Goal: Information Seeking & Learning: Learn about a topic

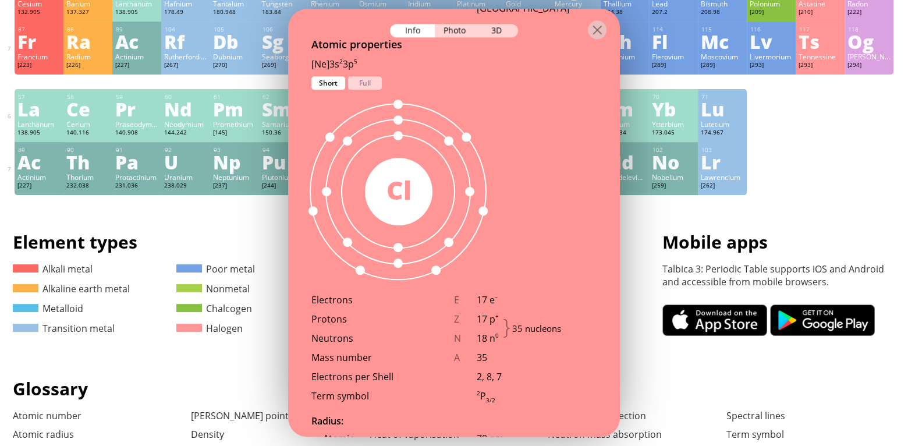
scroll to position [582, 0]
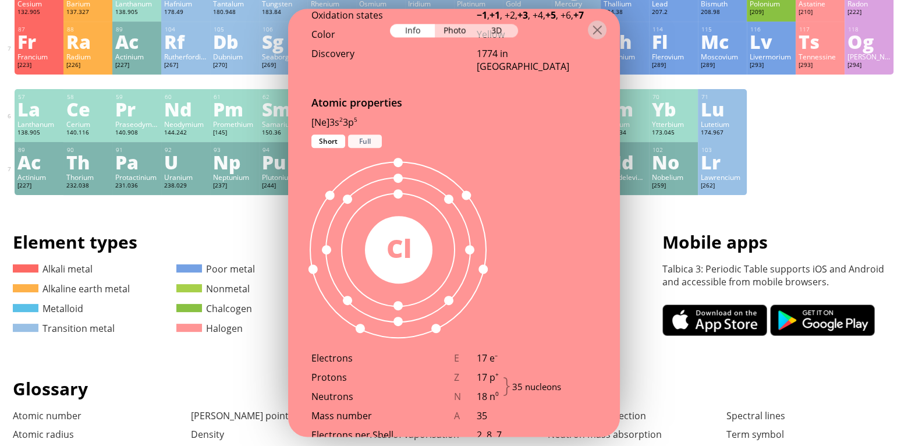
click at [372, 134] on div "Full" at bounding box center [365, 140] width 34 height 13
click at [332, 134] on div "Short" at bounding box center [328, 140] width 34 height 13
click at [357, 134] on div "Full" at bounding box center [365, 140] width 34 height 13
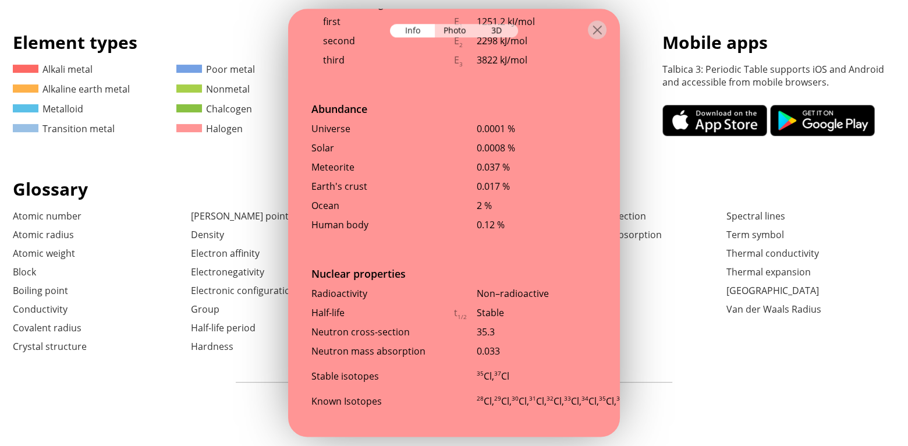
scroll to position [551, 0]
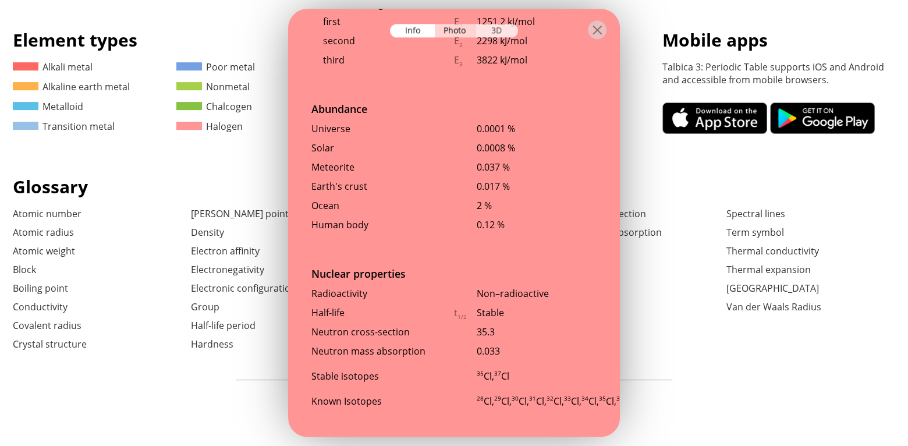
click at [501, 27] on div "3D" at bounding box center [497, 30] width 42 height 13
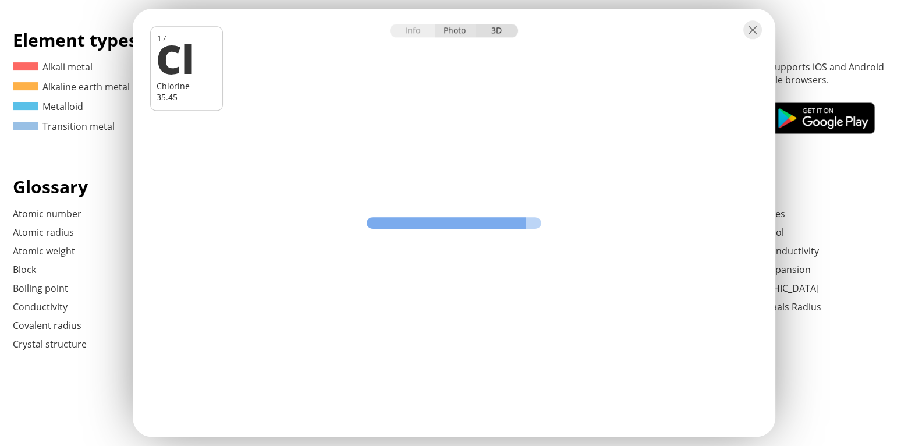
click at [466, 31] on div "Photo" at bounding box center [456, 30] width 42 height 13
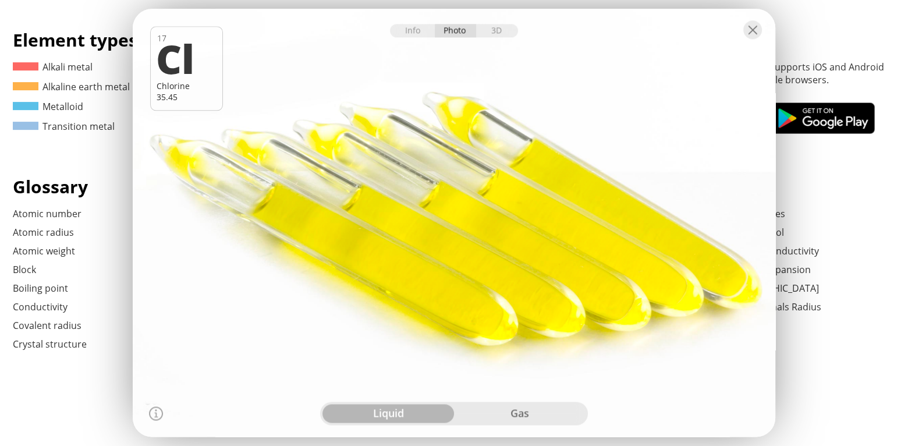
click at [555, 423] on div "liquid gas" at bounding box center [454, 413] width 268 height 23
click at [548, 414] on div "gas" at bounding box center [519, 413] width 131 height 19
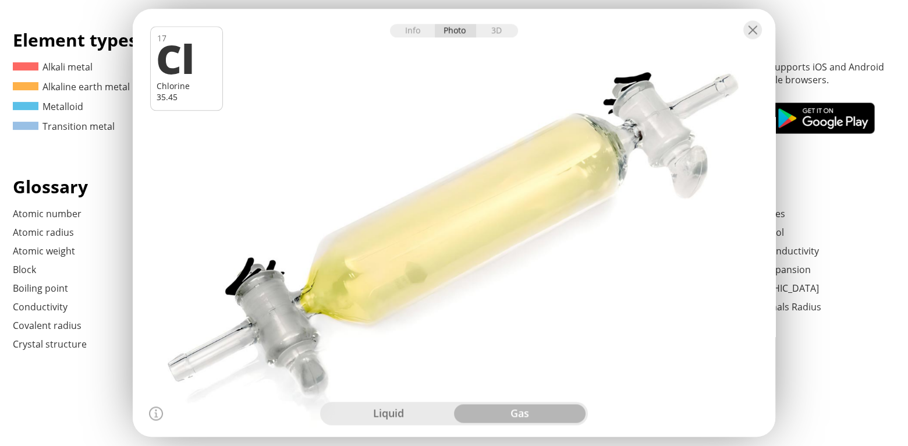
click at [399, 412] on div "liquid" at bounding box center [387, 413] width 131 height 19
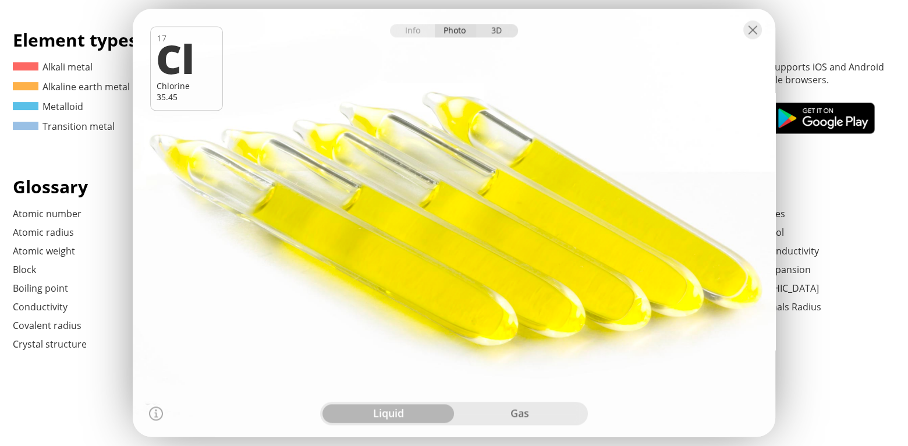
click at [488, 26] on div "3D" at bounding box center [497, 30] width 42 height 13
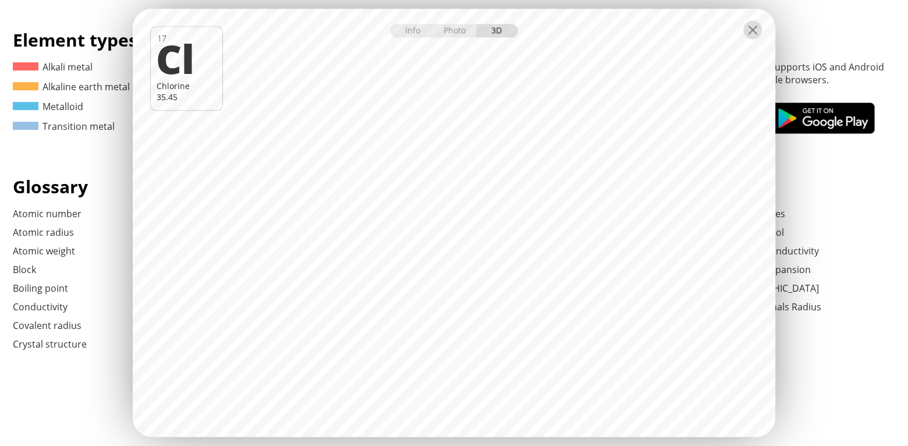
click at [759, 29] on div at bounding box center [752, 29] width 19 height 19
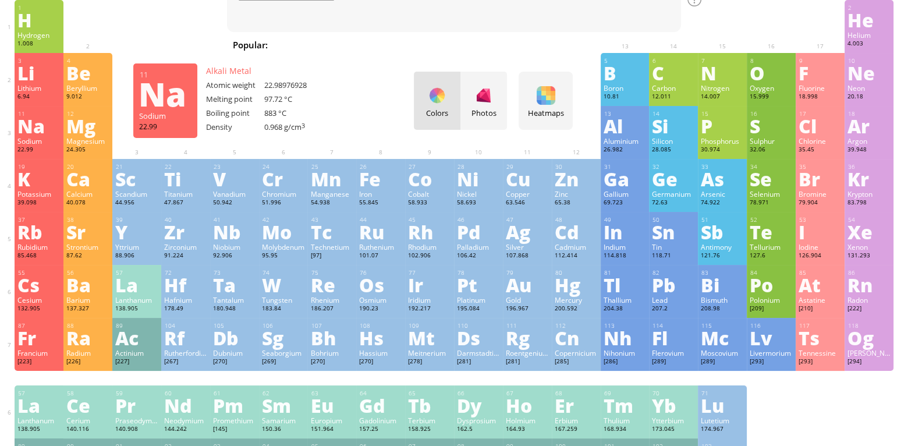
scroll to position [0, 0]
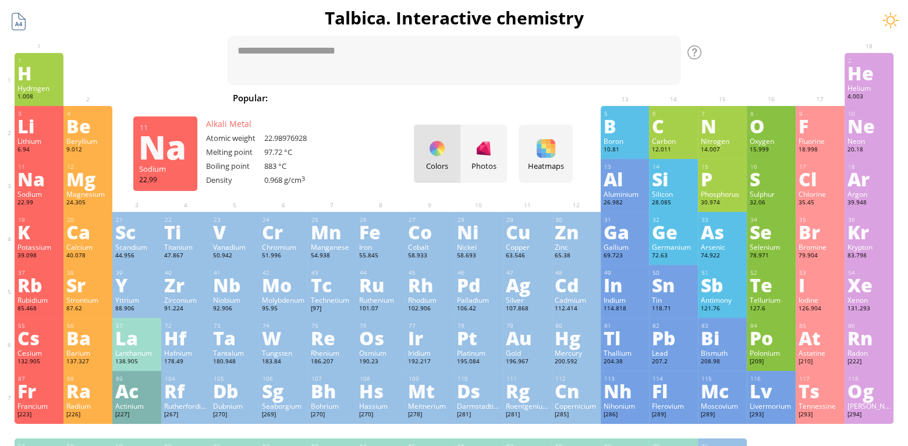
click at [20, 15] on div at bounding box center [19, 21] width 22 height 22
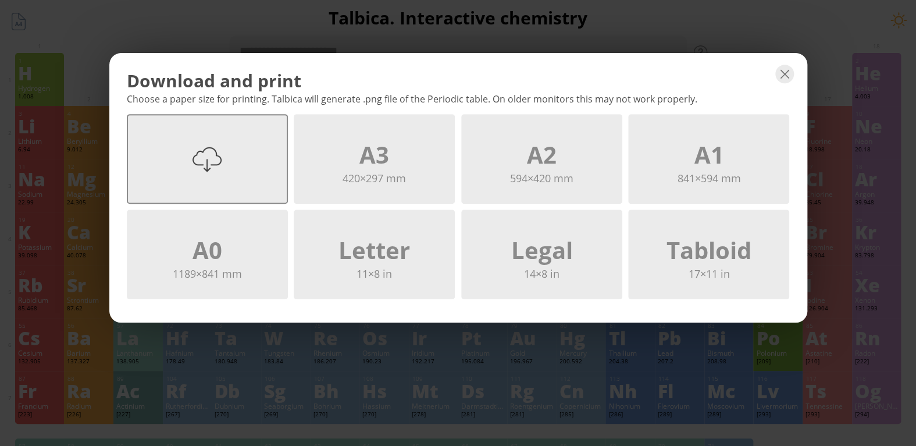
click at [166, 146] on div "A4 297×210 mm" at bounding box center [207, 159] width 161 height 90
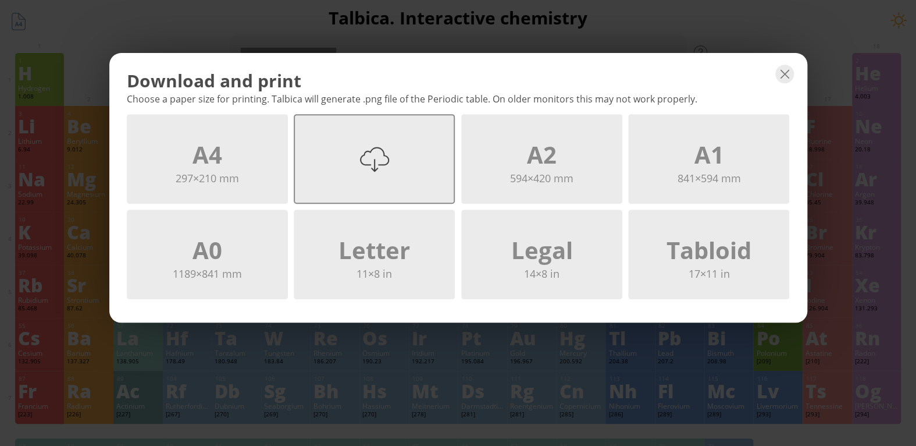
click at [385, 161] on div at bounding box center [374, 158] width 29 height 29
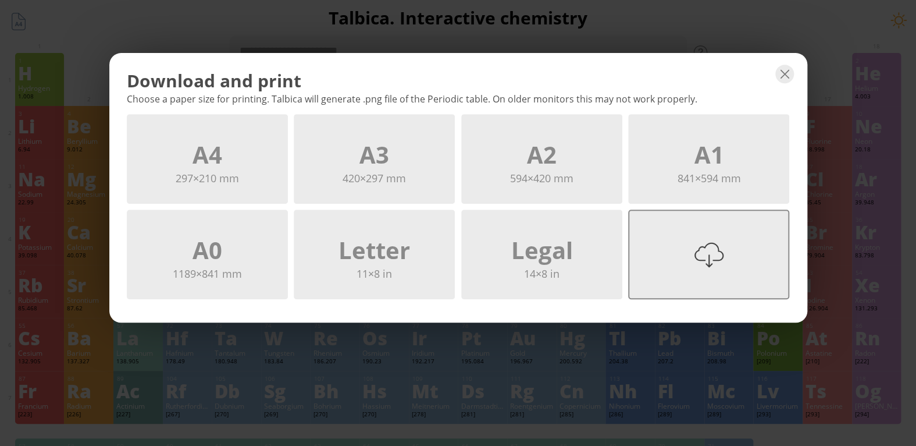
click at [705, 251] on div at bounding box center [709, 254] width 29 height 29
click at [705, 251] on div "A4 297×210 mm A3 420×297 mm A2 594×420 mm A1 841×594 mm A0 1189×841 mm Letter 1…" at bounding box center [458, 206] width 663 height 185
click at [907, 130] on div "Download and print Choose a paper size for printing. Talbica will generate .png…" at bounding box center [458, 223] width 916 height 446
click at [907, 34] on div "Download and print Choose a paper size for printing. Talbica will generate .png…" at bounding box center [458, 223] width 916 height 446
click at [773, 70] on div "Download and print" at bounding box center [458, 81] width 663 height 24
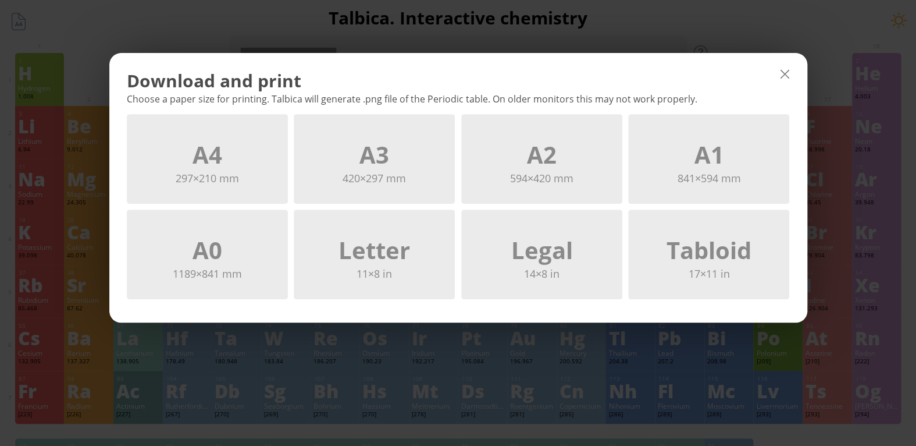
click at [790, 73] on div at bounding box center [785, 74] width 19 height 19
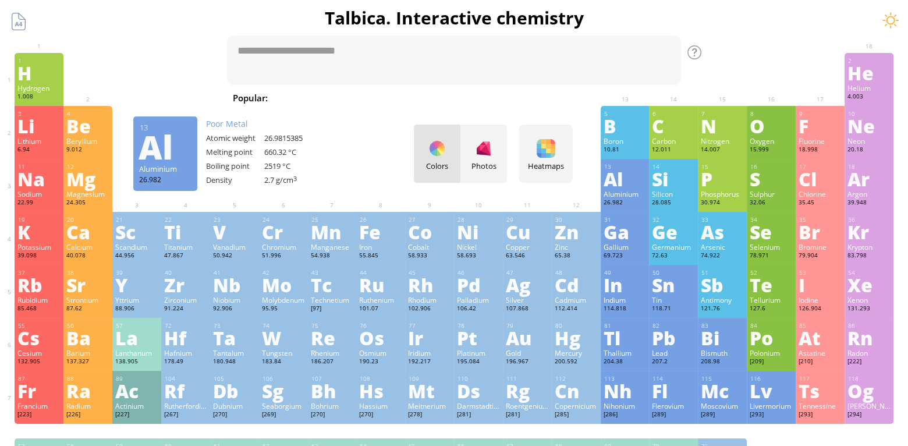
click at [635, 195] on div "Aluminium" at bounding box center [624, 193] width 43 height 9
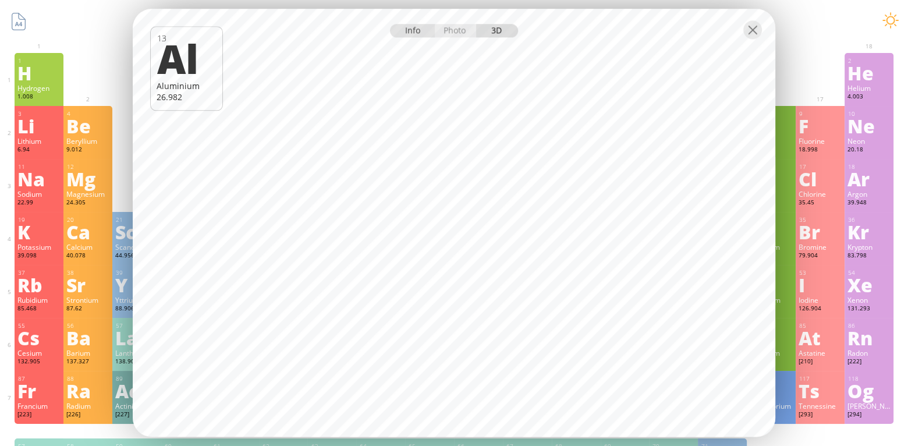
click at [408, 31] on div "Info" at bounding box center [412, 30] width 45 height 13
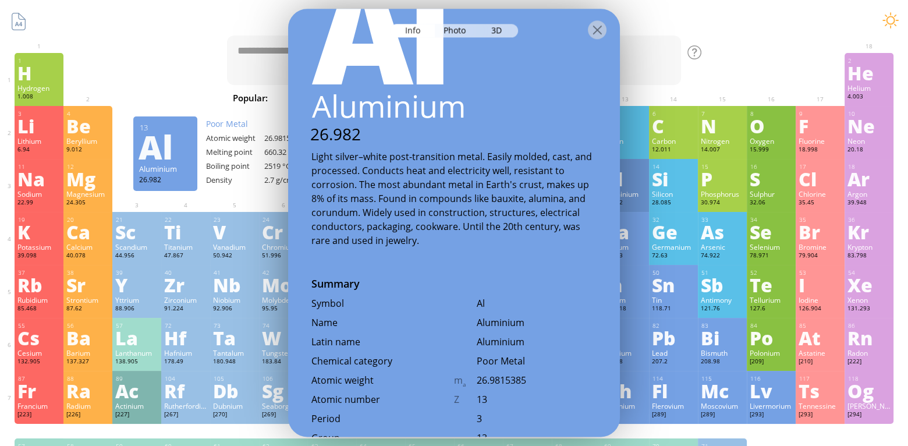
scroll to position [175, 0]
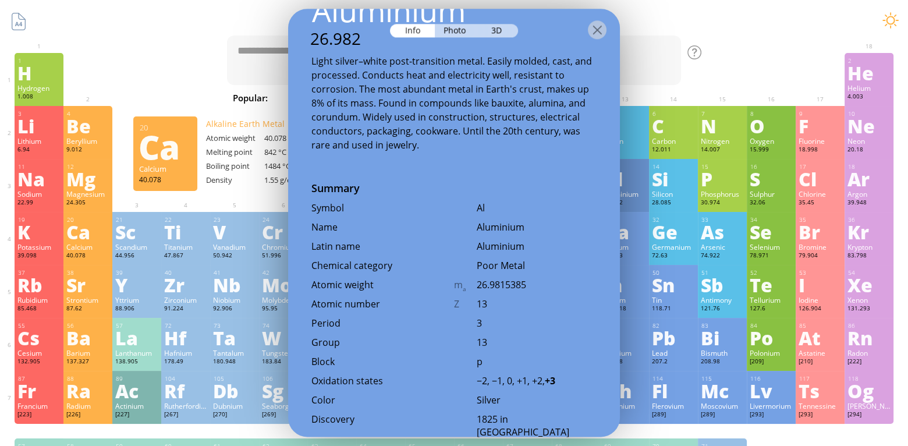
click at [89, 229] on div "Ca" at bounding box center [87, 231] width 43 height 19
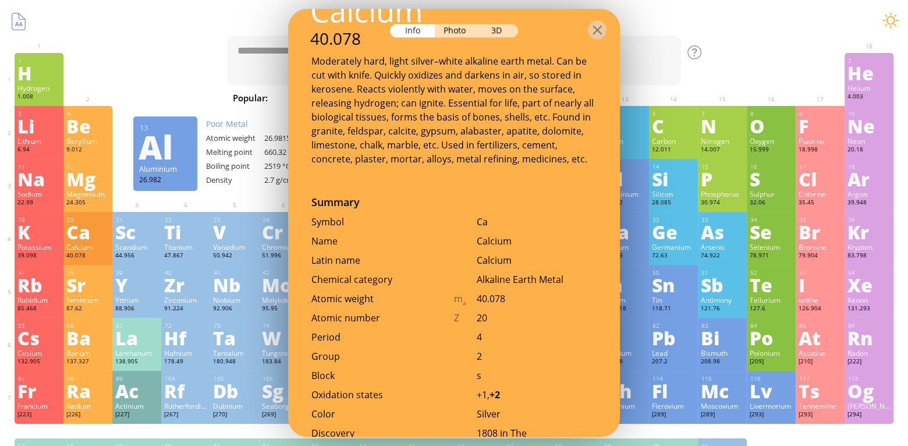
click at [640, 189] on div "13 Al Aluminium 26.982 −2, −1, 0, +1, +2, +3 −2, −1, 0, +1, +2, +3 660.32 °C 25…" at bounding box center [624, 185] width 49 height 53
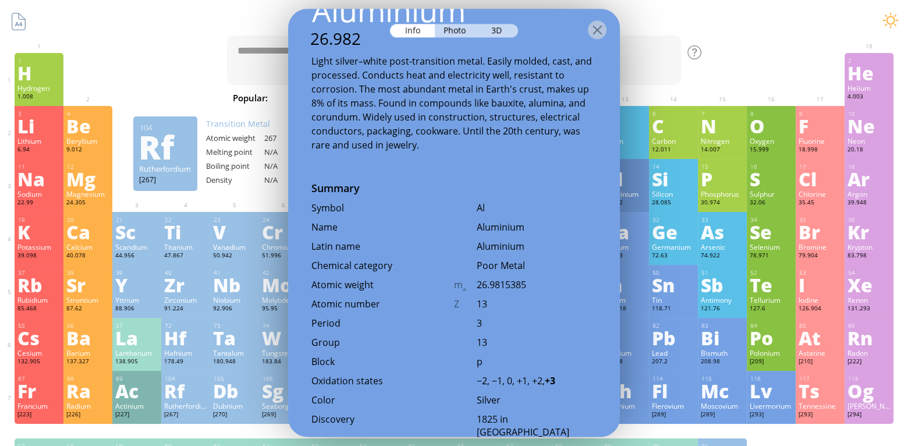
click at [398, 413] on div "Discovery" at bounding box center [382, 419] width 143 height 13
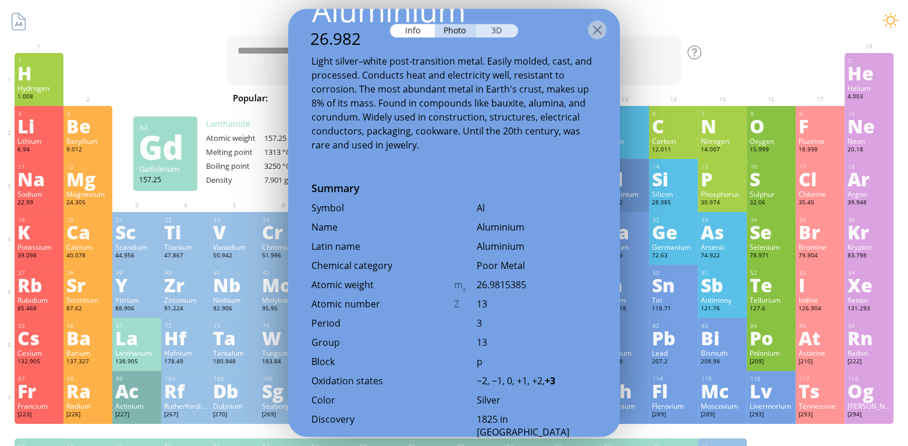
click at [504, 29] on div "3D" at bounding box center [497, 30] width 42 height 13
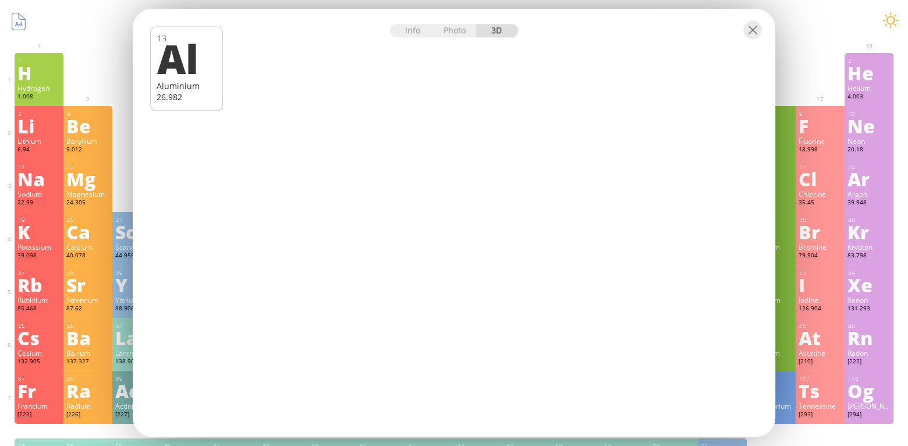
click at [423, 38] on div at bounding box center [454, 29] width 642 height 41
click at [417, 33] on div "Info" at bounding box center [412, 30] width 45 height 13
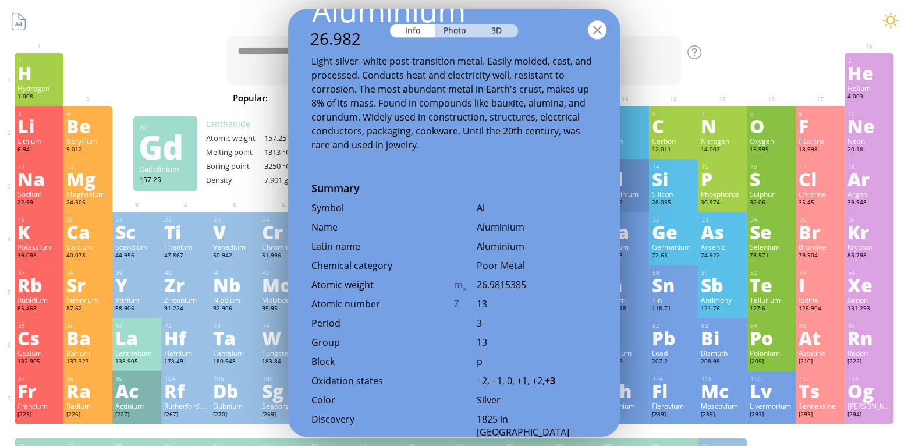
click at [598, 27] on div at bounding box center [597, 29] width 19 height 19
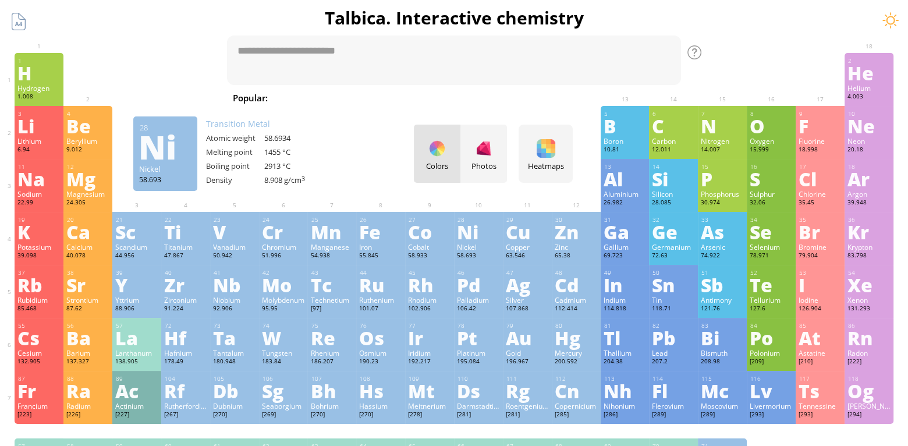
click at [485, 233] on div "Ni" at bounding box center [478, 231] width 43 height 19
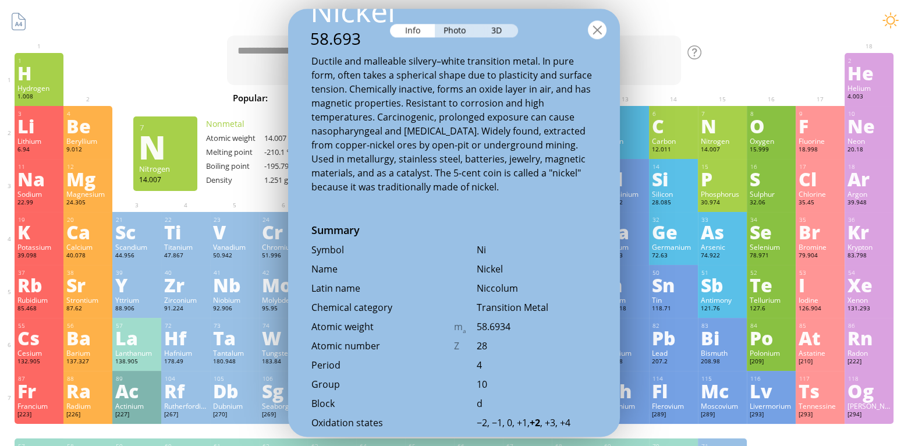
click at [604, 24] on div at bounding box center [597, 29] width 19 height 19
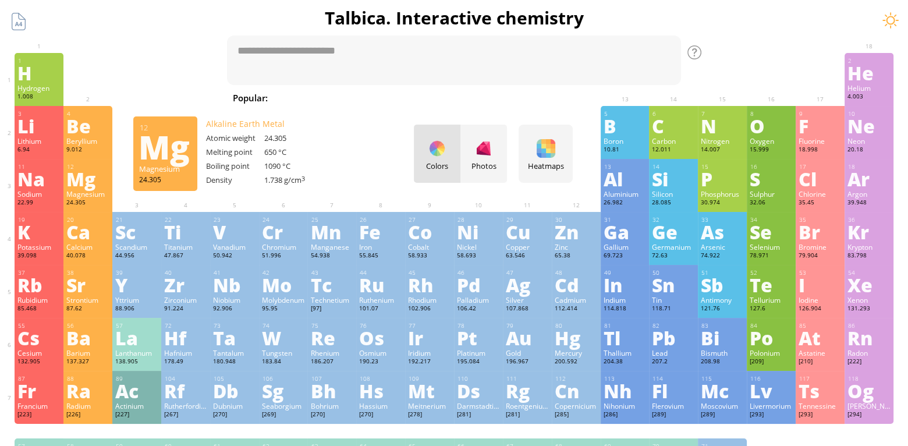
click at [80, 187] on div "Mg" at bounding box center [87, 178] width 43 height 19
